Goal: Task Accomplishment & Management: Use online tool/utility

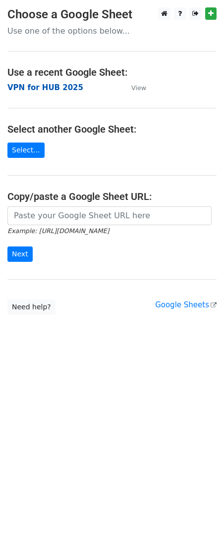
click at [25, 87] on strong "VPN for HUB 2025" at bounding box center [45, 87] width 76 height 9
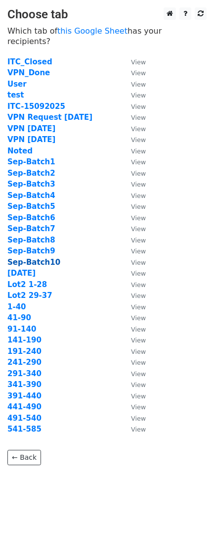
click at [42, 258] on strong "Sep-Batch10" at bounding box center [33, 262] width 53 height 9
